Goal: Task Accomplishment & Management: Use online tool/utility

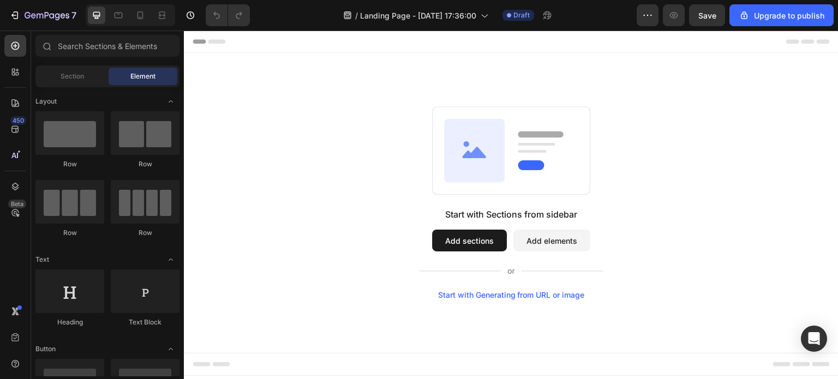
click at [536, 296] on div "Start with Generating from URL or image" at bounding box center [511, 295] width 147 height 9
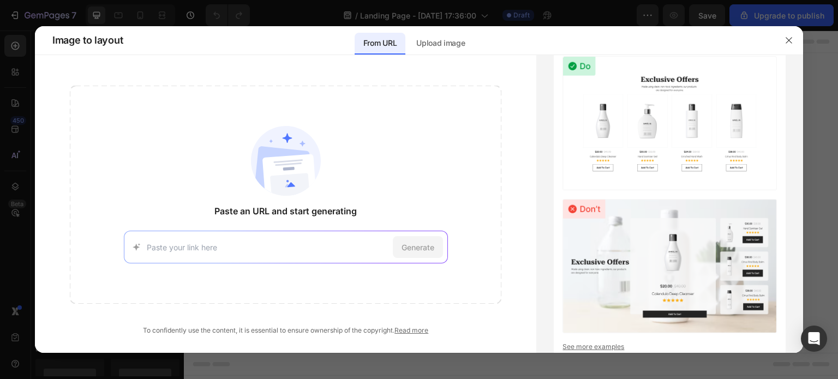
type input "[DATE] sarà a pagamento. Non rimandare: questo è il momento giusto per sceglier…"
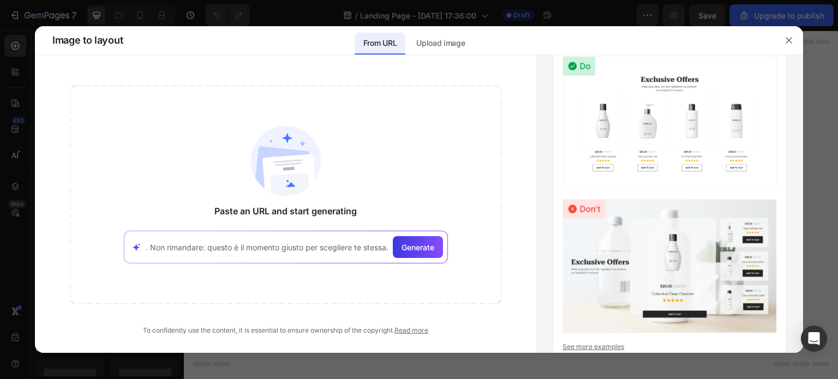
click at [246, 246] on input "[DATE] sarà a pagamento. Non rimandare: questo è il momento giusto per sceglier…" at bounding box center [268, 247] width 242 height 11
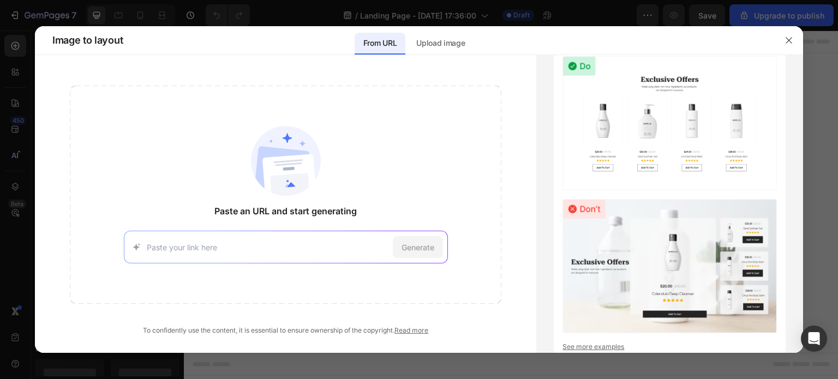
click at [261, 250] on input at bounding box center [268, 247] width 242 height 11
paste input "[URL][DOMAIN_NAME]"
type input "[URL][DOMAIN_NAME]"
click at [422, 245] on span "Generate" at bounding box center [417, 247] width 33 height 11
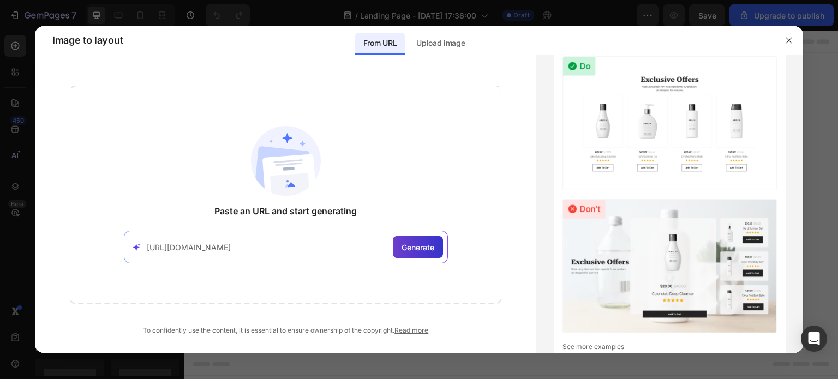
scroll to position [0, 0]
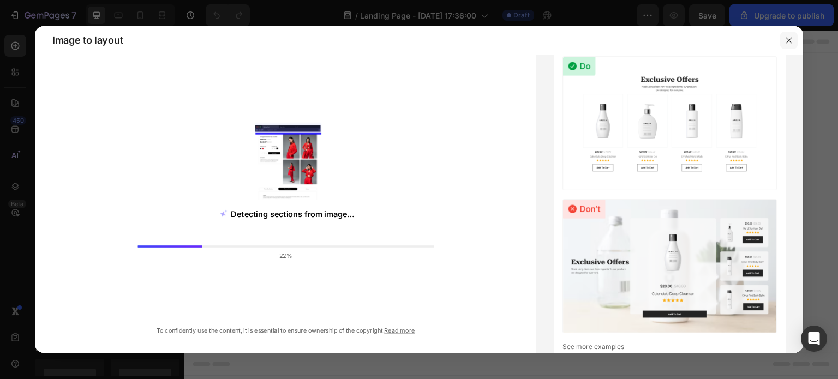
click at [794, 41] on button "button" at bounding box center [788, 40] width 17 height 17
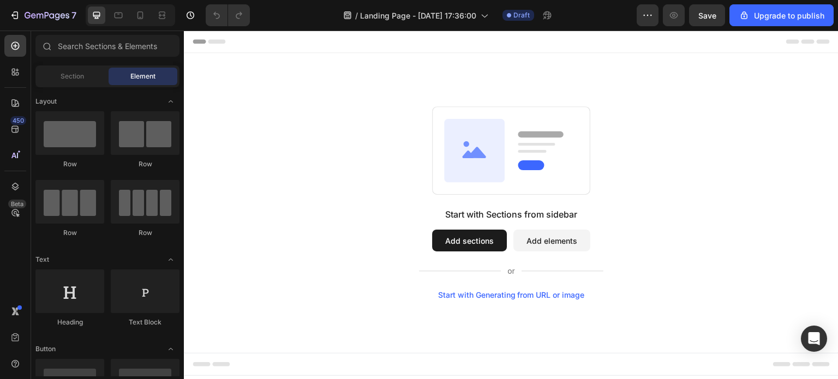
click at [498, 293] on div "Start with Generating from URL or image" at bounding box center [511, 295] width 147 height 9
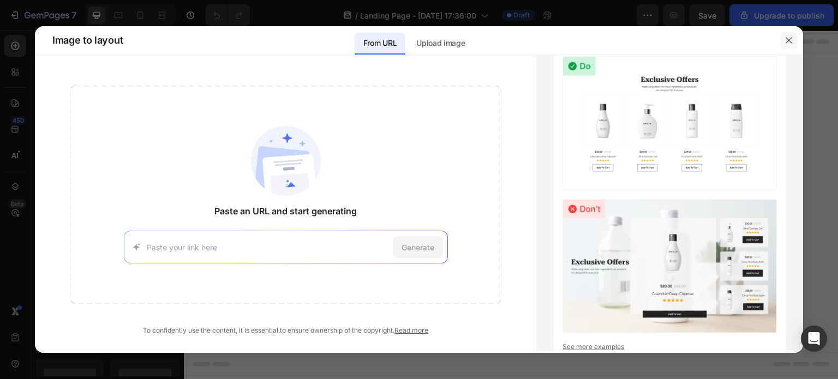
click at [790, 43] on icon "button" at bounding box center [788, 40] width 9 height 9
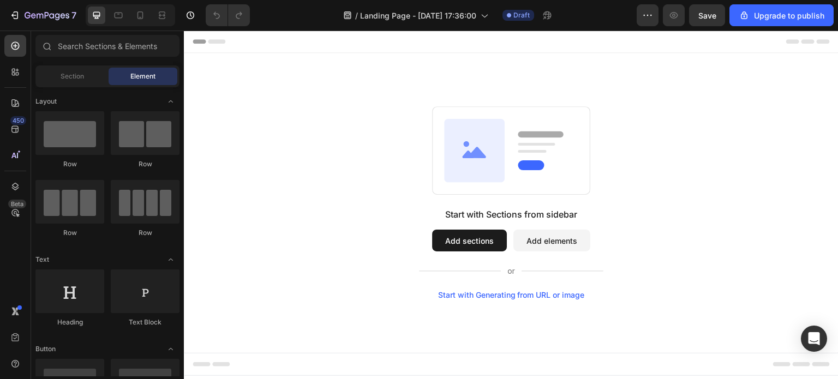
click at [495, 293] on div "Start with Generating from URL or image" at bounding box center [511, 295] width 147 height 9
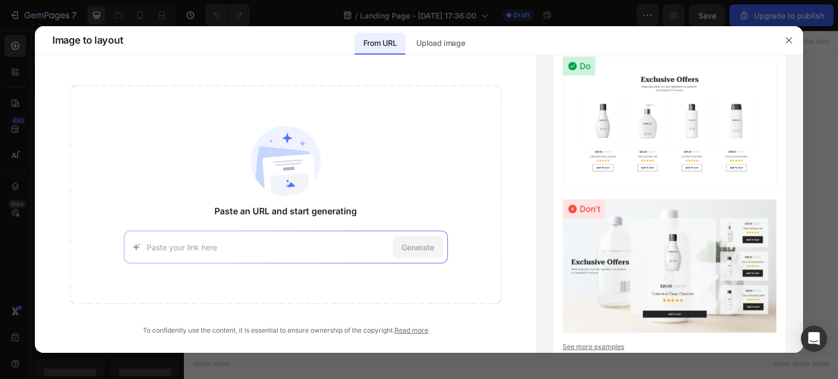
click at [185, 248] on input at bounding box center [268, 247] width 242 height 11
type input "[URL][DOMAIN_NAME]"
click at [425, 250] on span "Generate" at bounding box center [417, 247] width 33 height 11
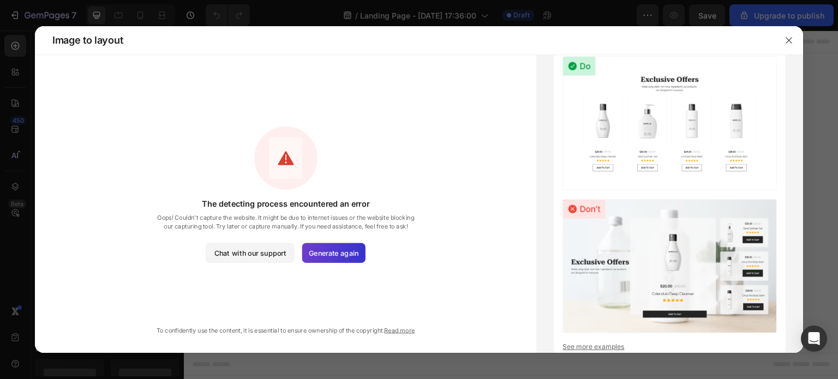
click at [347, 255] on span "Generate again" at bounding box center [334, 253] width 50 height 10
drag, startPoint x: 789, startPoint y: 39, endPoint x: 605, endPoint y: 9, distance: 185.7
click at [789, 39] on icon "button" at bounding box center [788, 40] width 9 height 9
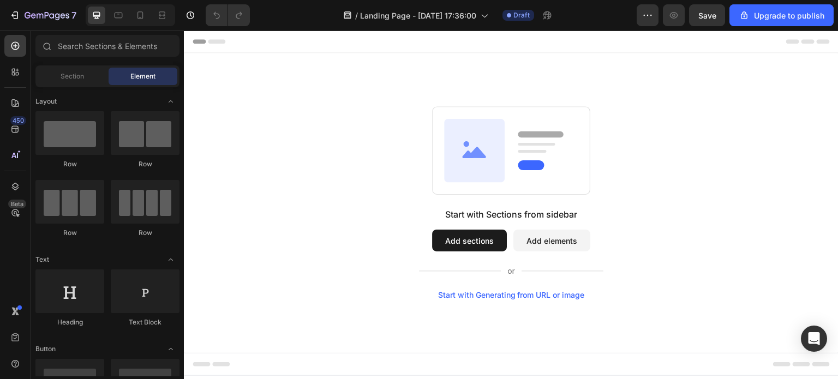
click at [494, 296] on div "Start with Generating from URL or image" at bounding box center [511, 295] width 147 height 9
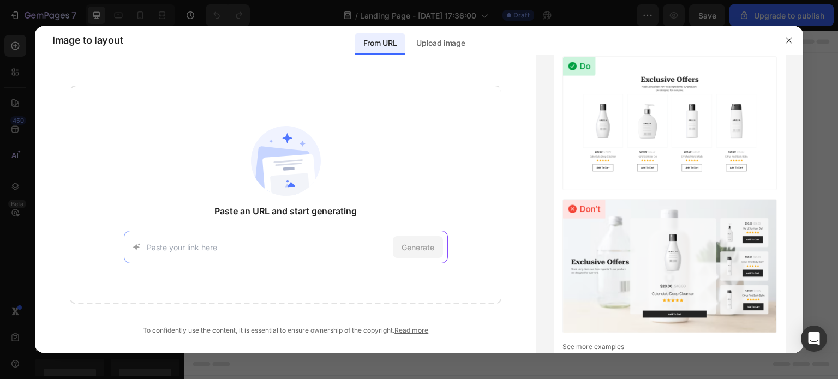
paste input "[URL][DOMAIN_NAME]"
type input "[URL][DOMAIN_NAME]"
click at [424, 246] on span "Generate" at bounding box center [417, 247] width 33 height 11
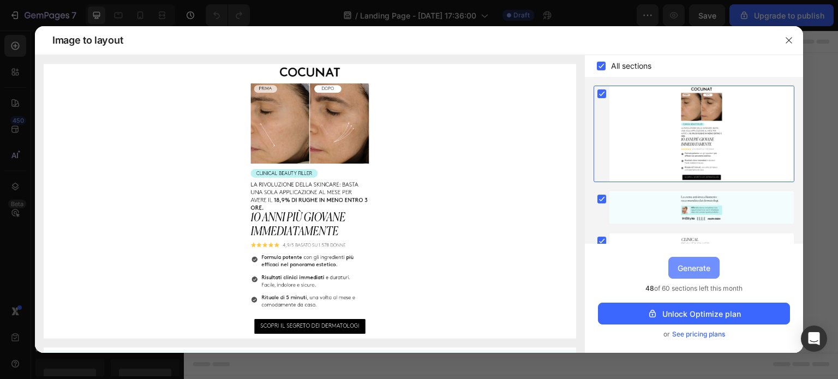
click at [698, 266] on div "Generate" at bounding box center [693, 267] width 33 height 11
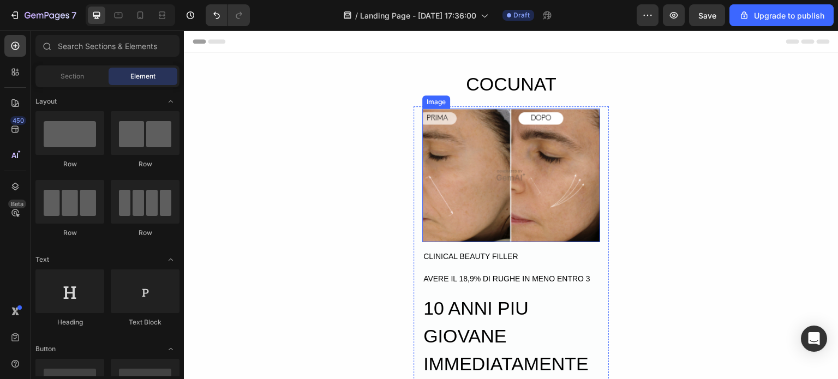
click at [544, 194] on img at bounding box center [511, 176] width 178 height 134
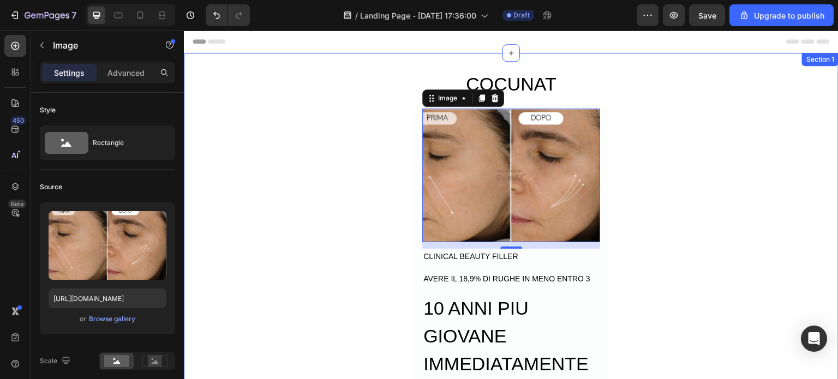
click at [349, 183] on div "COCUNAT Heading Image 12 CLINICAL BEAUTY FILLER Text Block AVERE IL 18,9% DI RU…" at bounding box center [511, 292] width 655 height 447
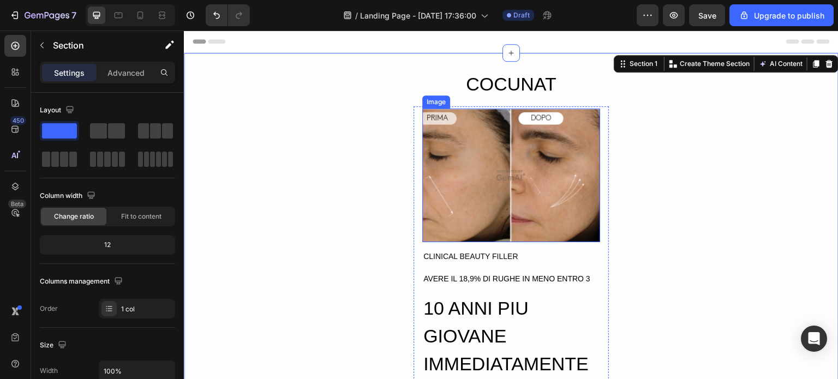
click at [448, 170] on img at bounding box center [511, 176] width 178 height 134
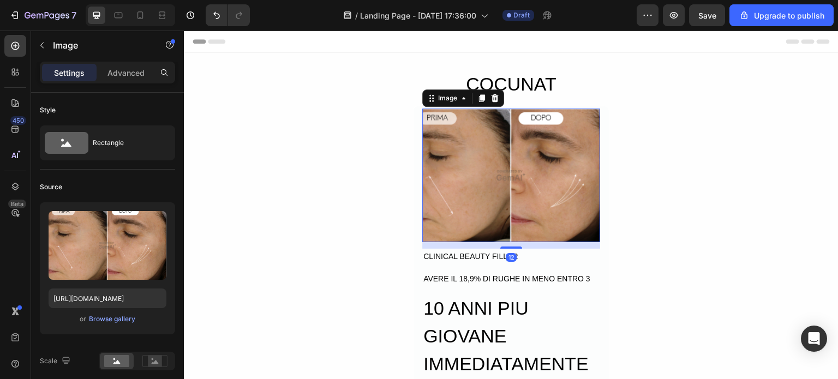
click at [448, 170] on img at bounding box center [511, 176] width 178 height 134
click at [428, 173] on img at bounding box center [511, 176] width 178 height 134
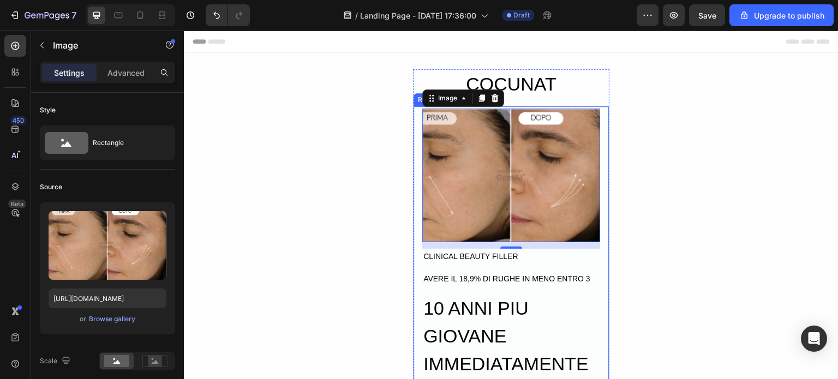
click at [601, 136] on div "Image 12 CLINICAL BEAUTY FILLER Text Block AVERE IL 18,9% DI RUGHE IN MENO ENTR…" at bounding box center [511, 311] width 196 height 410
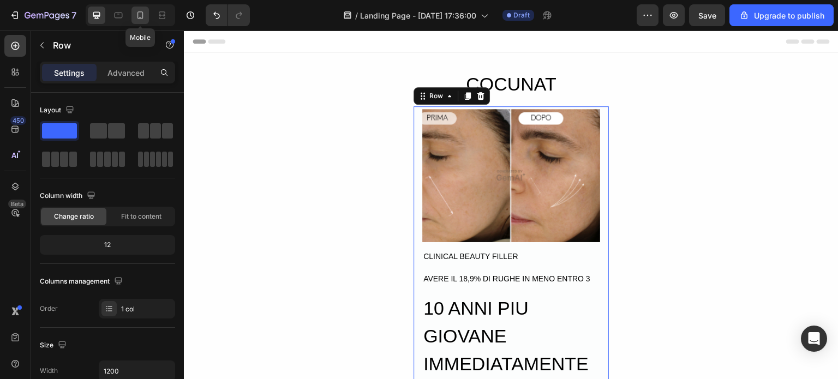
click at [140, 15] on icon at bounding box center [140, 15] width 11 height 11
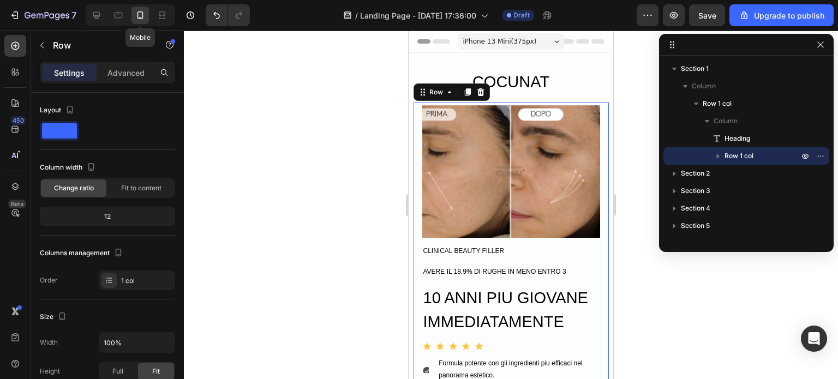
scroll to position [33, 0]
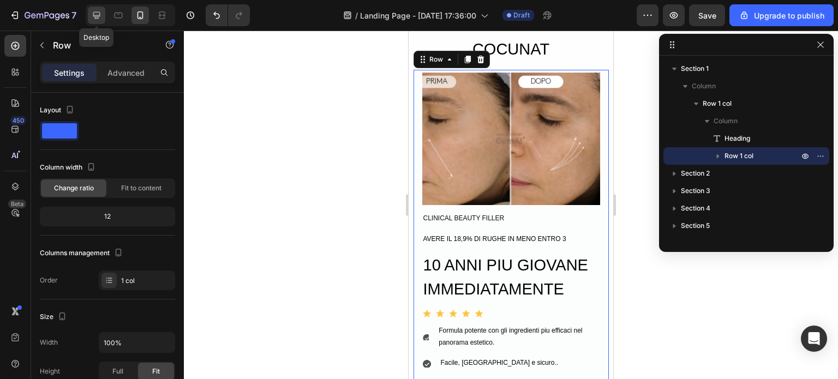
click at [94, 15] on icon at bounding box center [96, 15] width 7 height 7
type input "1200"
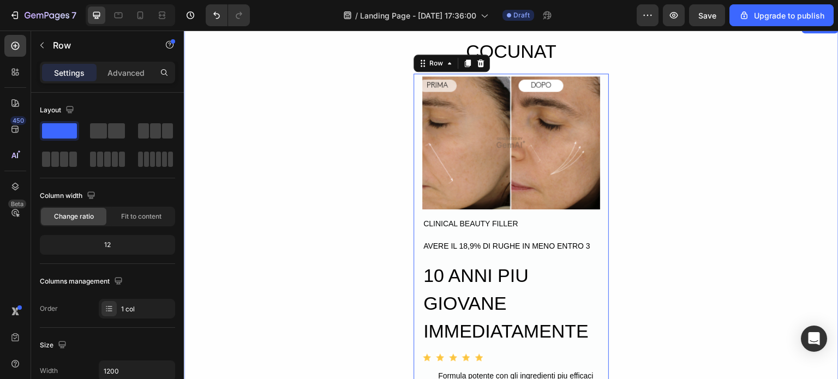
scroll to position [37, 0]
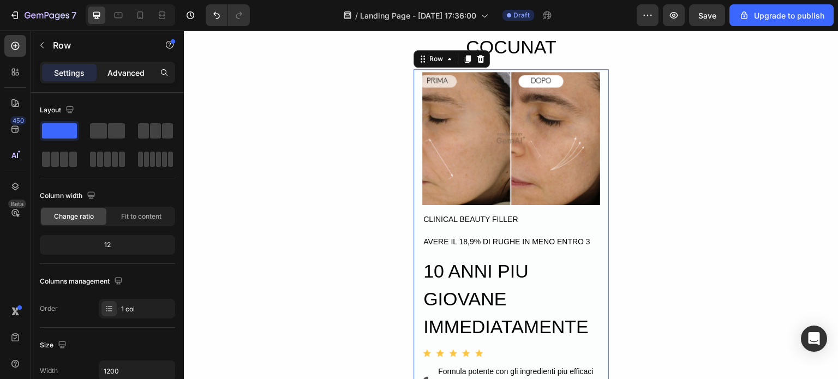
click at [118, 67] on p "Advanced" at bounding box center [125, 72] width 37 height 11
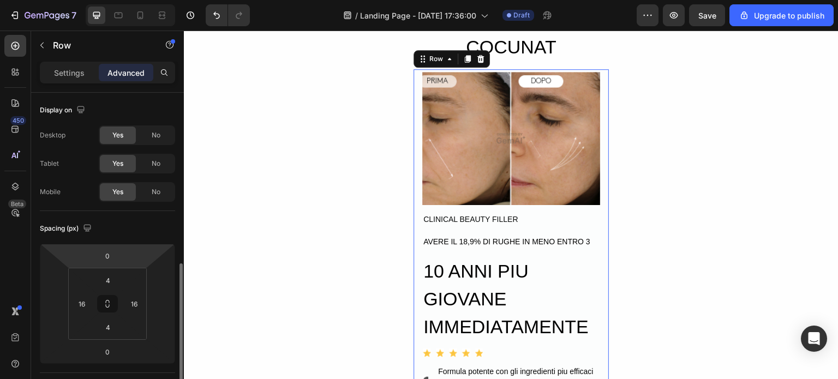
scroll to position [121, 0]
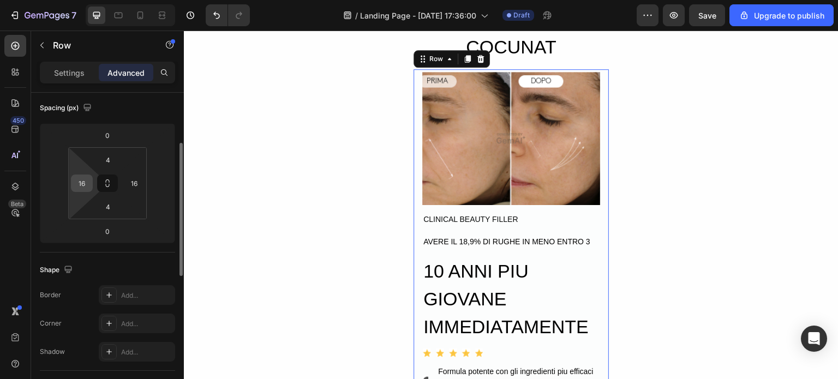
click at [85, 184] on input "16" at bounding box center [82, 183] width 16 height 16
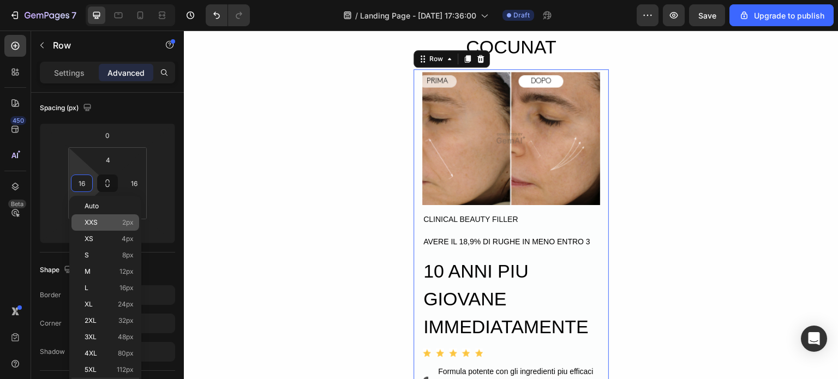
click at [92, 224] on span "XXS" at bounding box center [91, 223] width 13 height 8
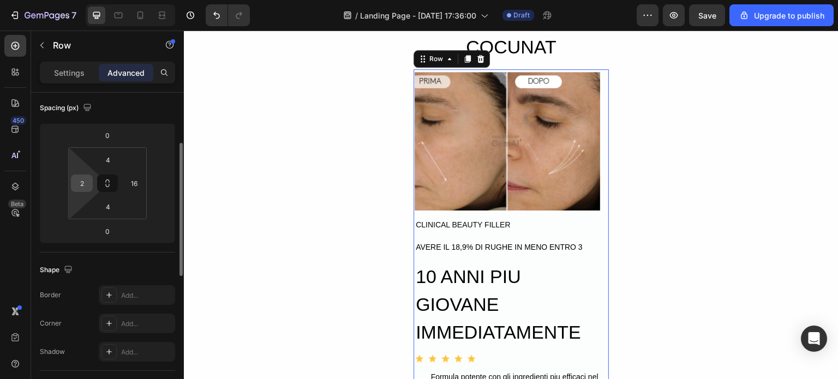
click at [79, 181] on input "2" at bounding box center [82, 183] width 16 height 16
type input "16"
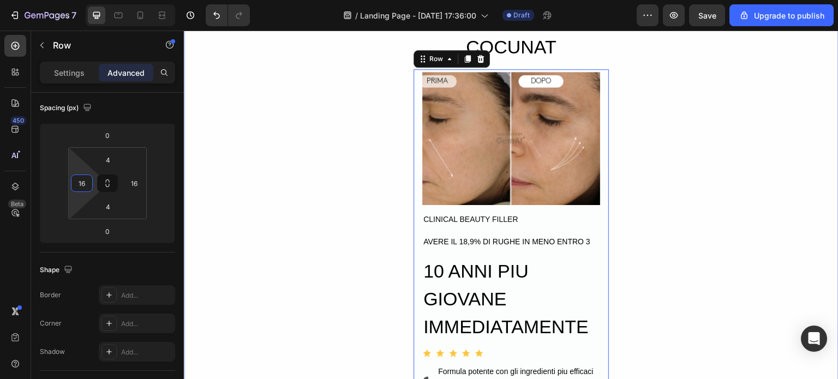
click at [263, 207] on div "COCUNAT Heading Image CLINICAL BEAUTY FILLER Text Block AVERE IL 18,9% DI RUGHE…" at bounding box center [511, 255] width 655 height 447
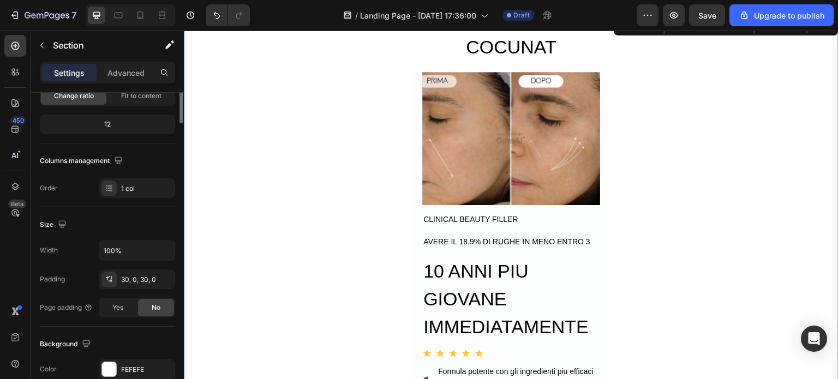
scroll to position [0, 0]
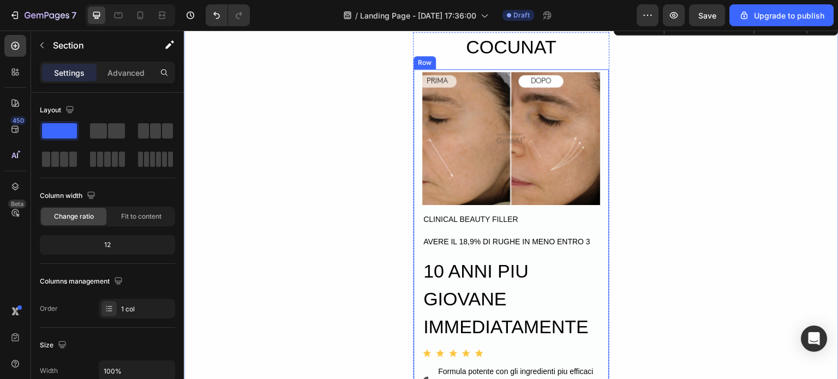
click at [413, 172] on div "Image CLINICAL BEAUTY FILLER Text Block AVERE IL 18,9% DI RUGHE IN MENO ENTRO 3…" at bounding box center [511, 274] width 196 height 410
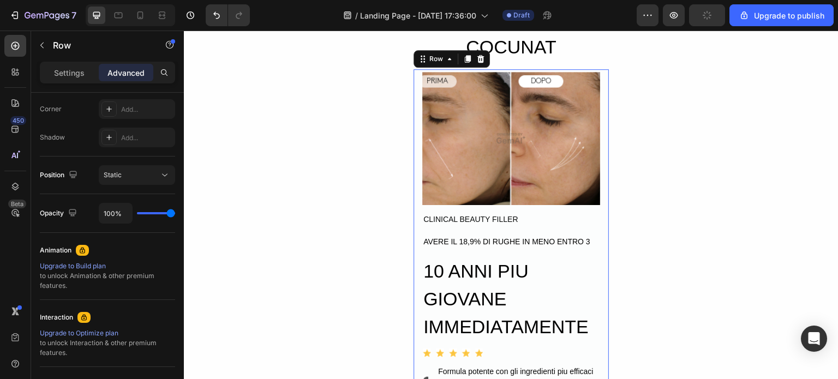
scroll to position [439, 0]
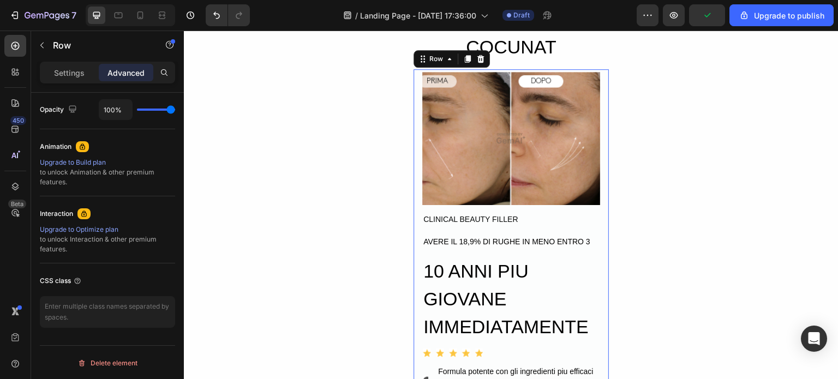
click at [413, 264] on div "Image CLINICAL BEAUTY FILLER Text Block AVERE IL 18,9% DI RUGHE IN MENO ENTRO 3…" at bounding box center [511, 274] width 196 height 410
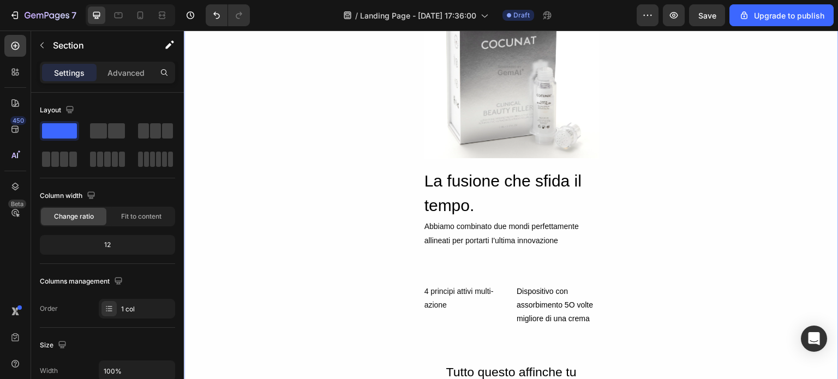
scroll to position [821, 0]
click at [415, 131] on div "CLINICAL BEAUTY FILLER Heading Image La fusione che sfida il tempo. Heading Abb…" at bounding box center [511, 239] width 655 height 619
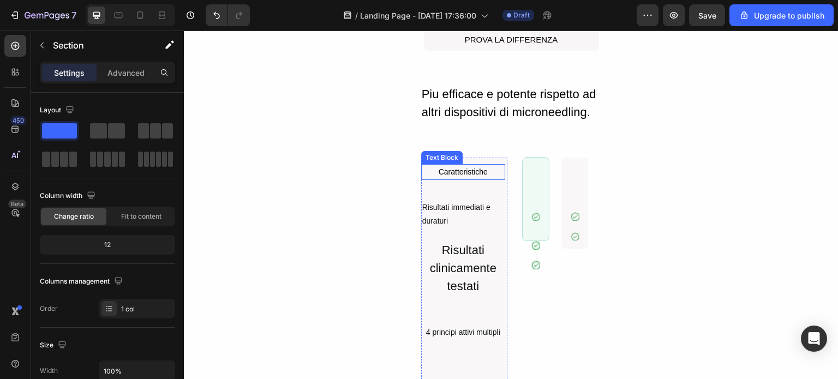
scroll to position [2616, 0]
